Goal: Task Accomplishment & Management: Use online tool/utility

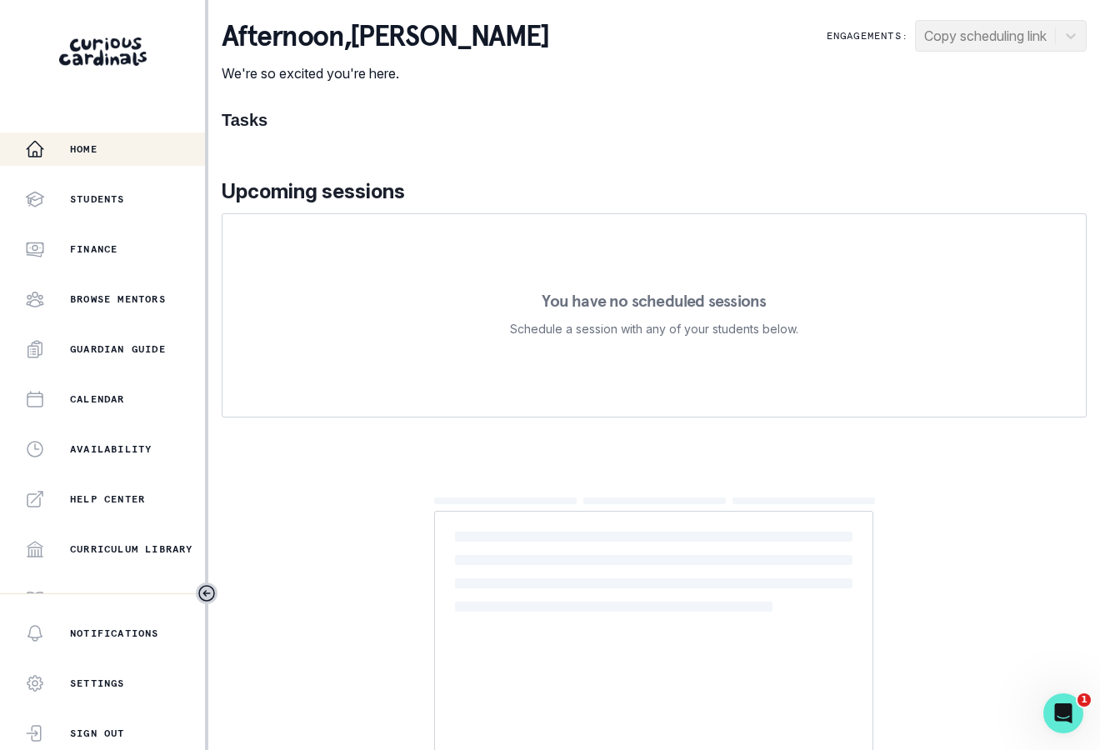
scroll to position [272, 0]
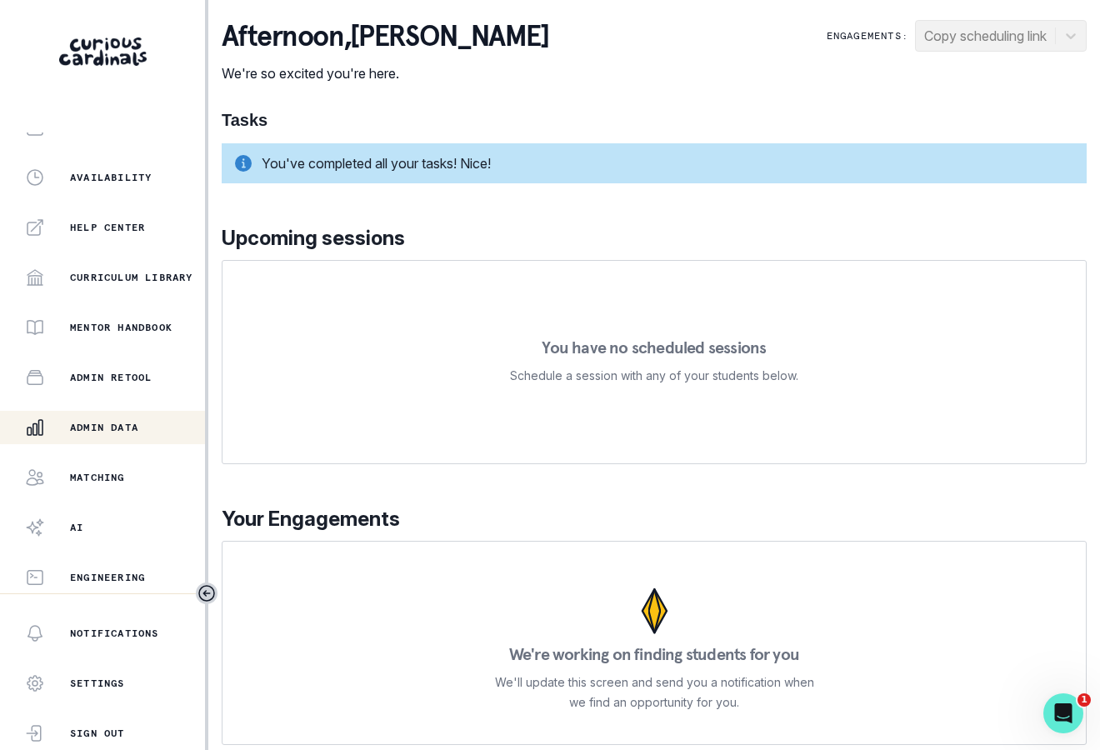
click at [142, 434] on div "Admin Data" at bounding box center [115, 428] width 180 height 20
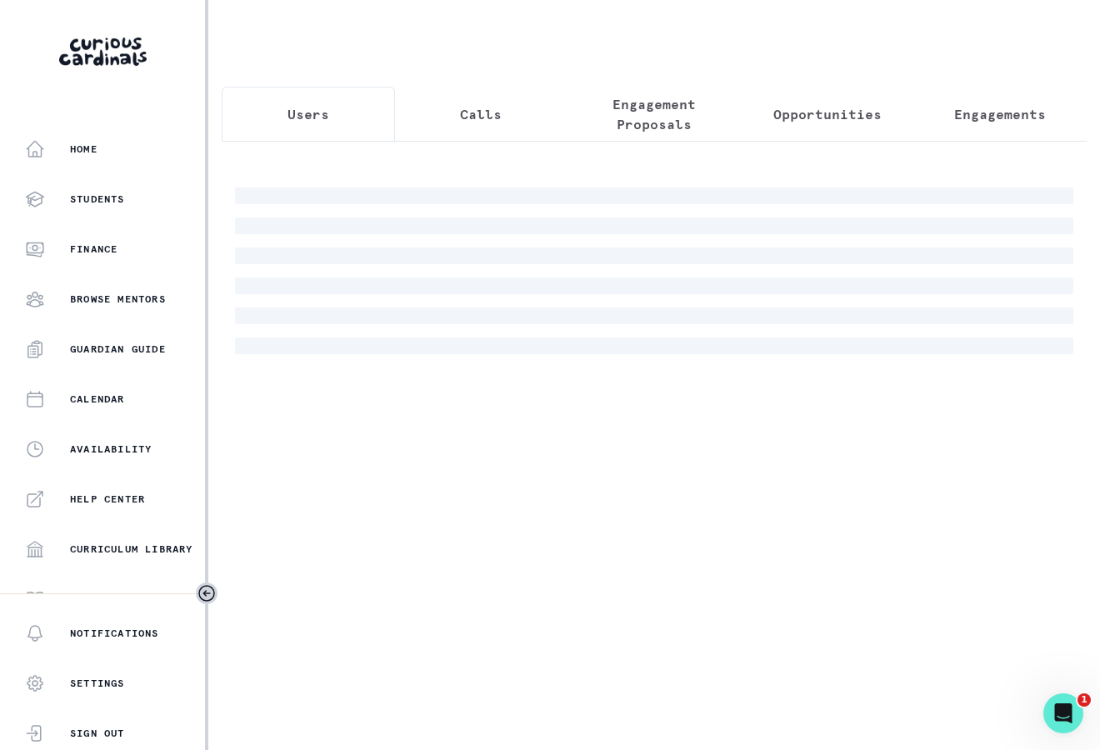
click at [492, 158] on div at bounding box center [654, 254] width 865 height 227
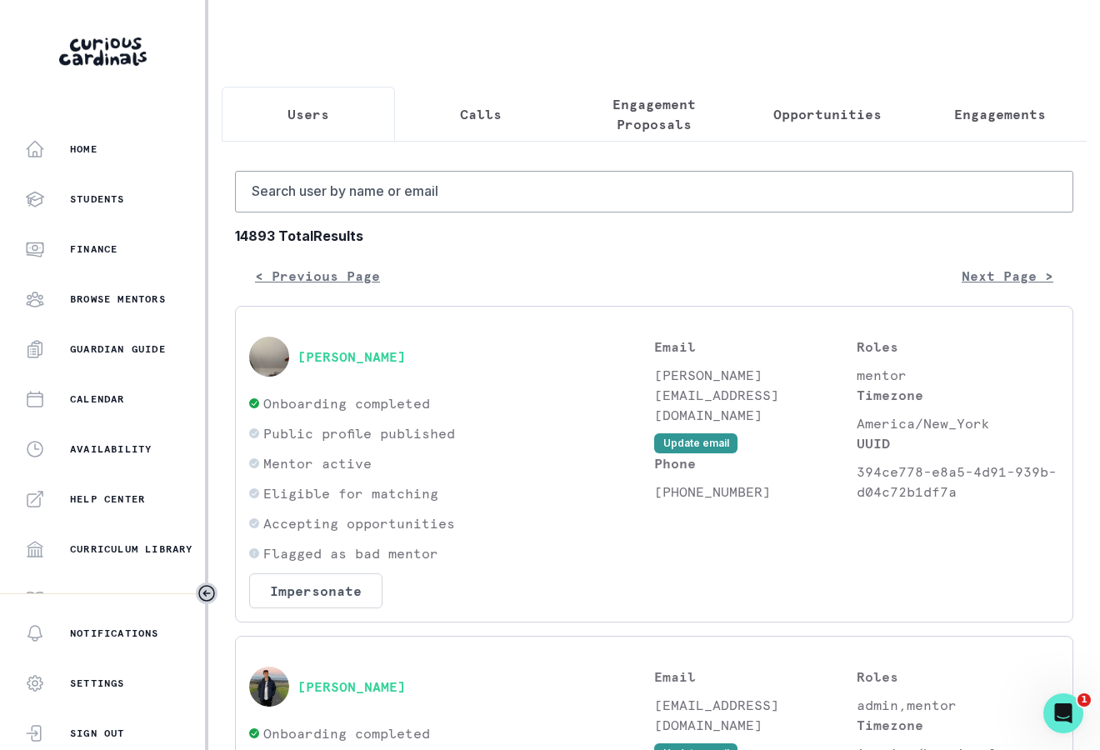
click at [483, 197] on input "Search user by name or email" at bounding box center [654, 192] width 839 height 42
type input "[PERSON_NAME]"
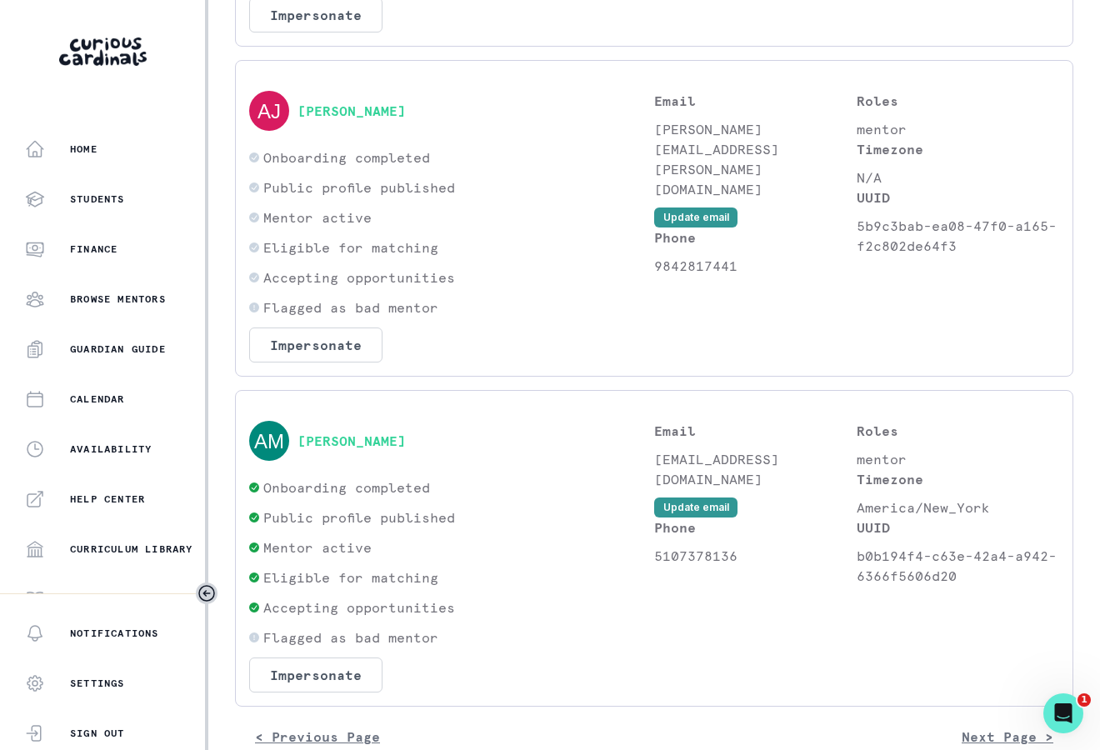
scroll to position [600, 0]
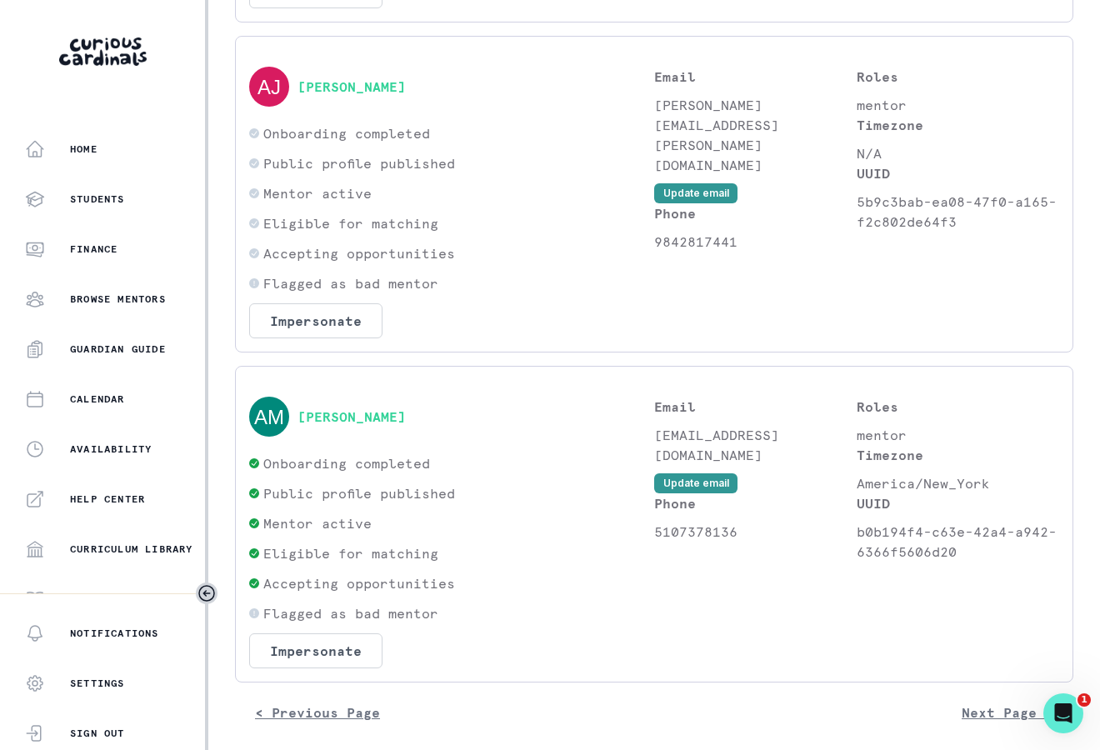
click at [353, 625] on div "Onboarding completed Public profile published Mentor active Eligible for matchi…" at bounding box center [451, 560] width 405 height 215
click at [354, 638] on button "Impersonate" at bounding box center [315, 650] width 133 height 35
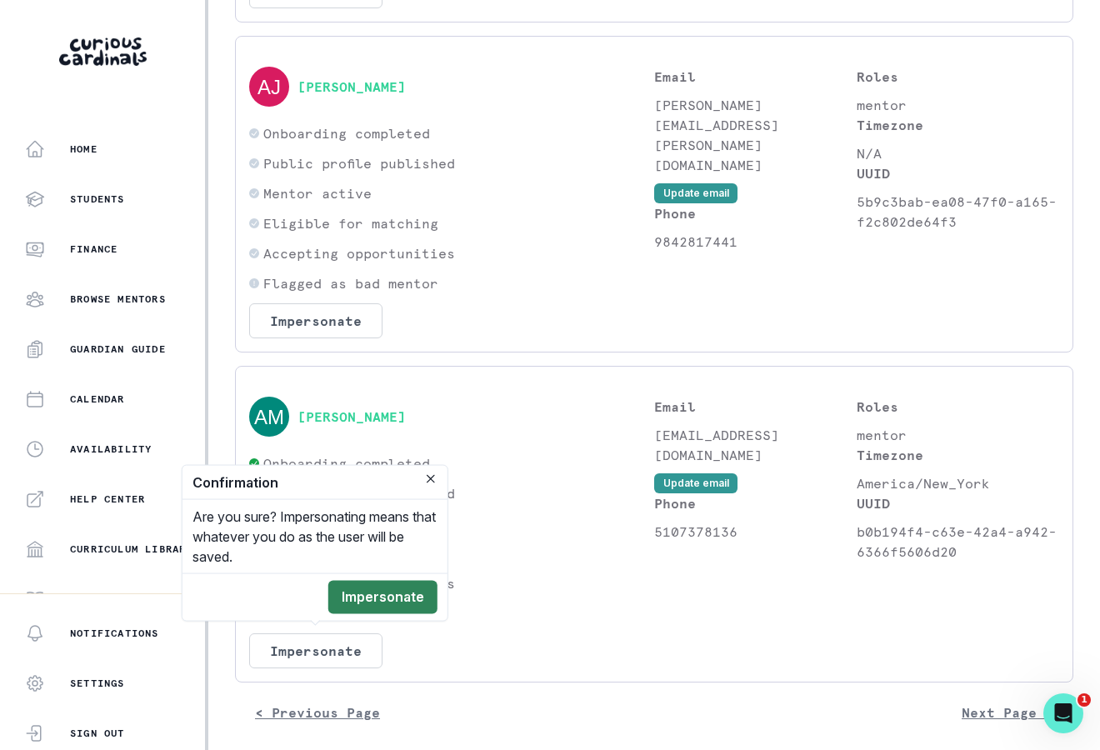
click at [379, 601] on button "Impersonate" at bounding box center [382, 597] width 109 height 33
